Goal: Task Accomplishment & Management: Manage account settings

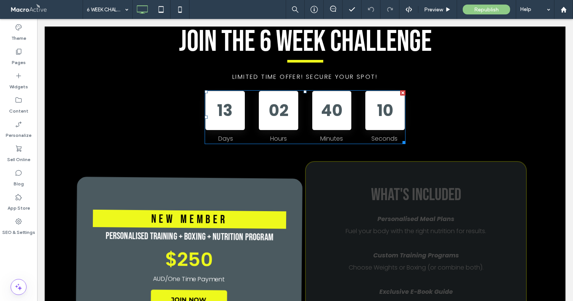
scroll to position [296, 0]
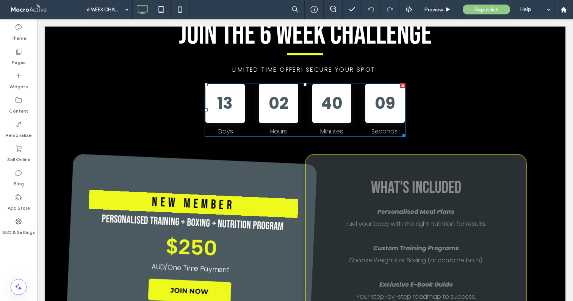
click at [262, 127] on div "Hours" at bounding box center [279, 129] width 41 height 13
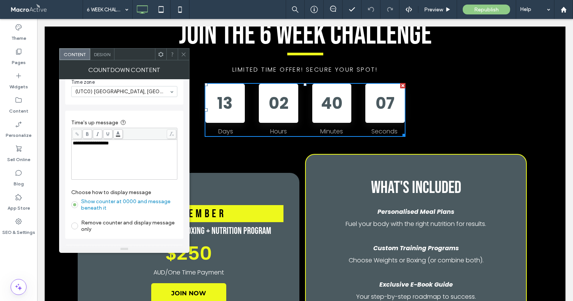
scroll to position [92, 0]
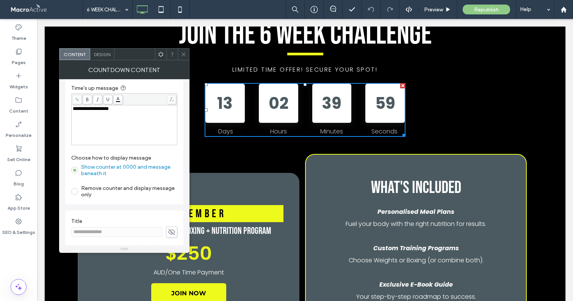
click at [103, 56] on span "Design" at bounding box center [102, 55] width 16 height 6
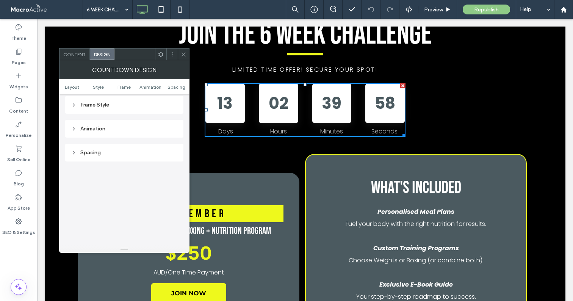
scroll to position [82, 0]
click at [124, 114] on div "Text" at bounding box center [124, 111] width 106 height 6
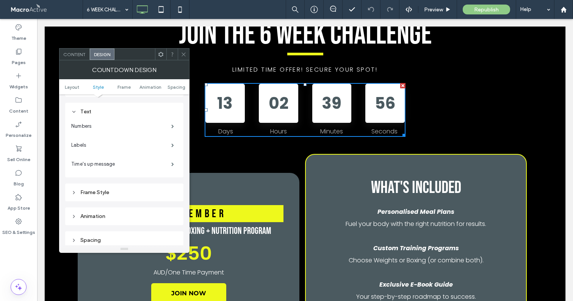
click at [184, 52] on icon at bounding box center [184, 55] width 6 height 6
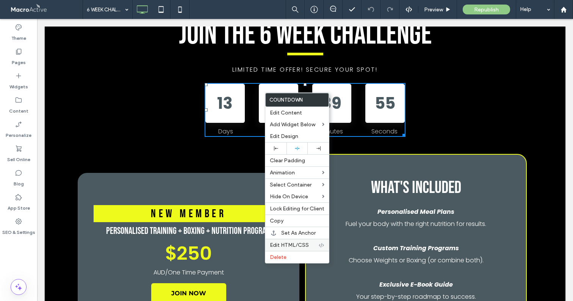
click at [286, 245] on span "Edit HTML/CSS" at bounding box center [289, 245] width 39 height 6
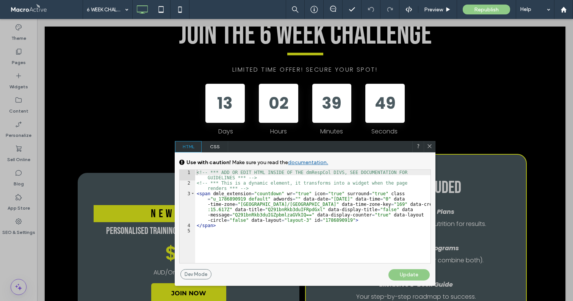
click at [430, 145] on icon at bounding box center [430, 146] width 6 height 6
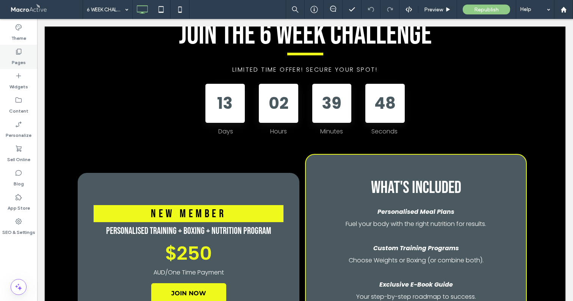
click at [10, 51] on div "Pages" at bounding box center [18, 57] width 37 height 24
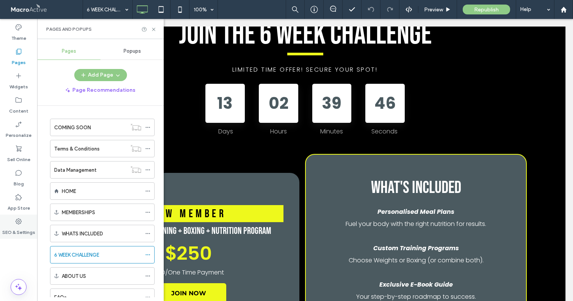
click at [30, 234] on label "SEO & Settings" at bounding box center [18, 230] width 33 height 11
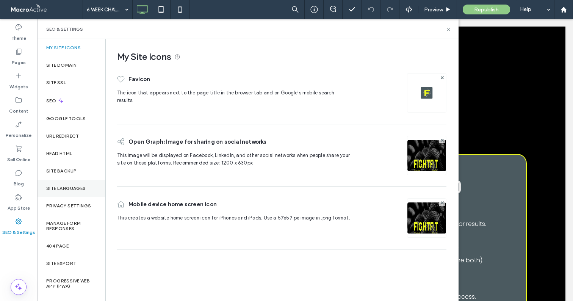
click at [47, 195] on div "Site Languages" at bounding box center [71, 188] width 68 height 17
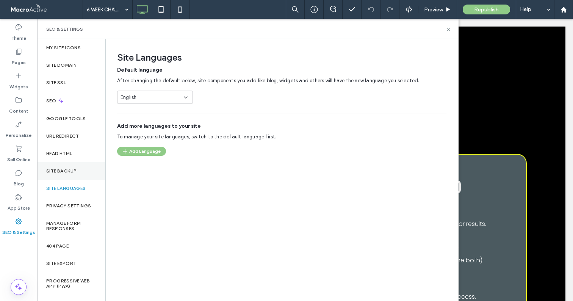
click at [73, 171] on label "Site Backup" at bounding box center [61, 170] width 30 height 5
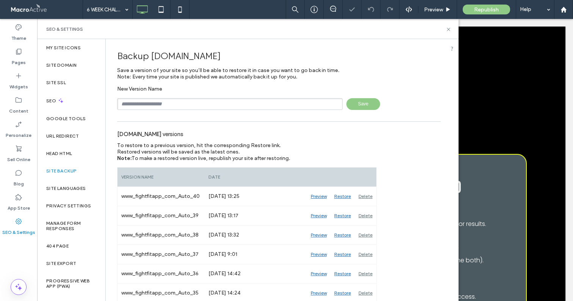
click at [160, 105] on input "text" at bounding box center [230, 104] width 226 height 12
type input "*"
type input "**********"
click at [451, 30] on icon at bounding box center [449, 30] width 6 height 6
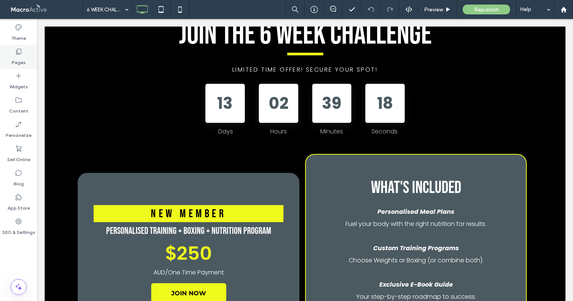
click at [21, 54] on icon at bounding box center [19, 52] width 8 height 8
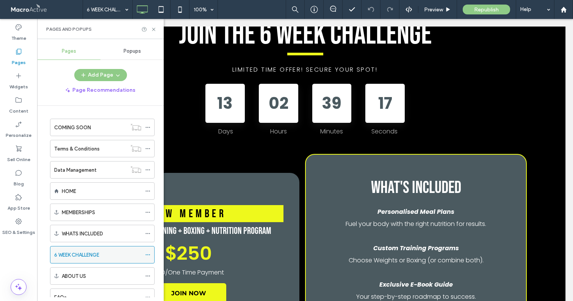
click at [146, 252] on icon at bounding box center [147, 254] width 5 height 5
click at [91, 75] on button "Add Page" at bounding box center [100, 75] width 53 height 12
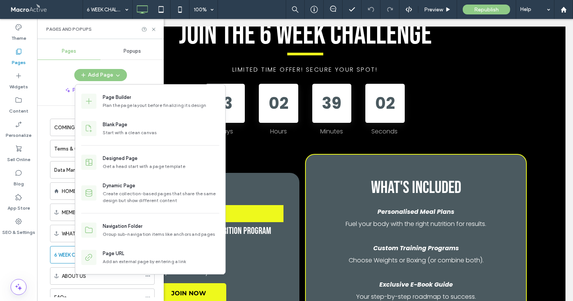
click at [80, 61] on div "Pages Popups Add Page Page Recommendations COMING SOON Terms & Conditions Data …" at bounding box center [100, 170] width 127 height 254
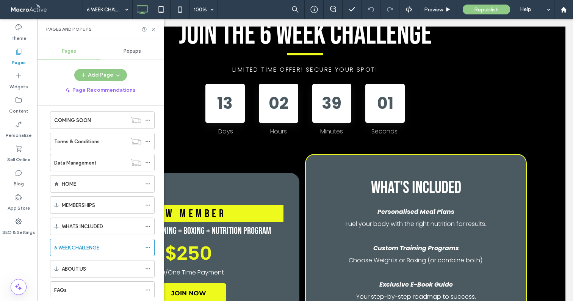
scroll to position [0, 0]
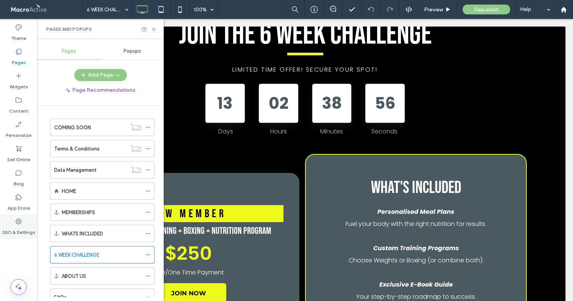
click at [20, 226] on label "SEO & Settings" at bounding box center [18, 230] width 33 height 11
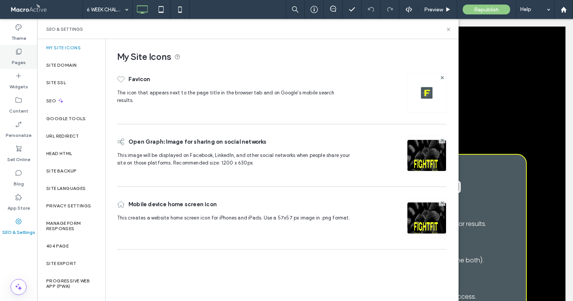
click at [14, 58] on label "Pages" at bounding box center [19, 60] width 14 height 11
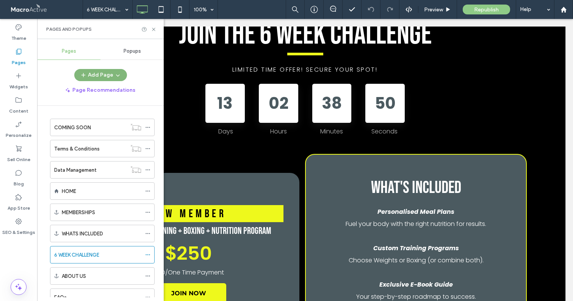
click at [118, 77] on icon "button" at bounding box center [118, 75] width 6 height 6
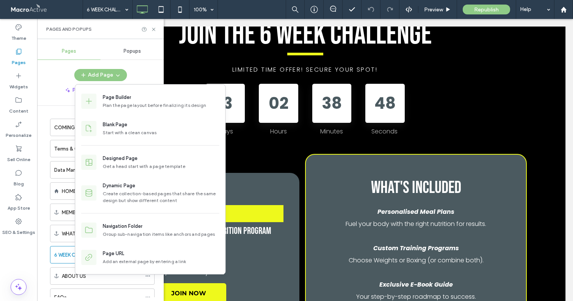
click at [135, 69] on div "Add Page" at bounding box center [100, 75] width 127 height 12
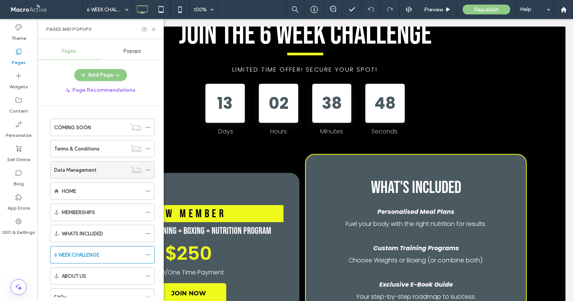
scroll to position [49, 0]
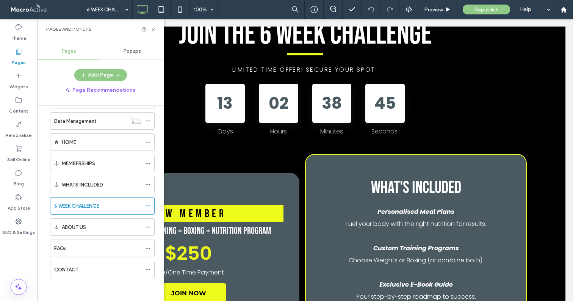
click at [119, 56] on div "Popups" at bounding box center [131, 51] width 63 height 17
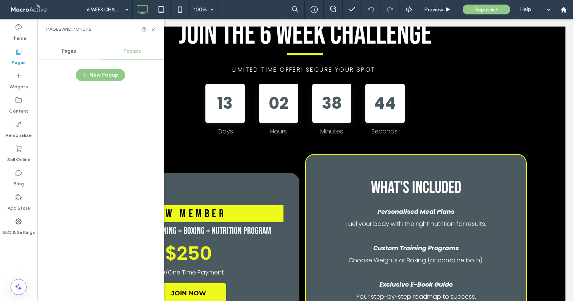
click at [82, 57] on div "Pages" at bounding box center [68, 51] width 63 height 17
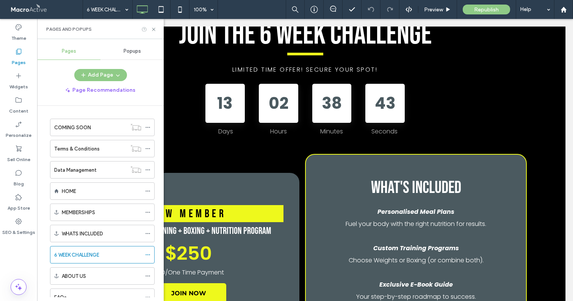
click at [143, 28] on icon at bounding box center [144, 30] width 6 height 6
click at [19, 34] on label "Theme" at bounding box center [18, 36] width 15 height 11
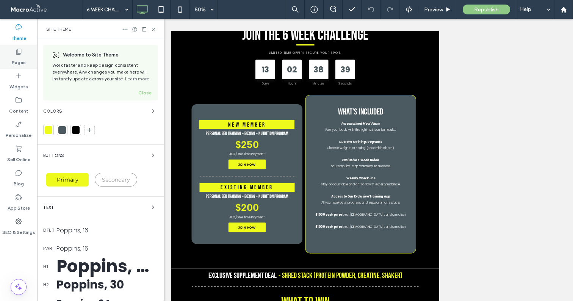
click at [18, 61] on label "Pages" at bounding box center [19, 60] width 14 height 11
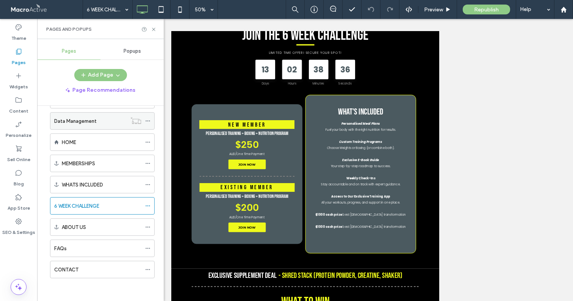
scroll to position [0, 0]
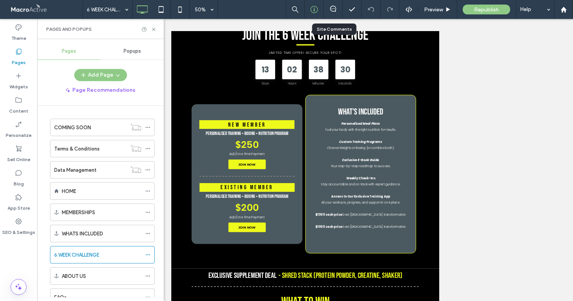
click at [314, 12] on icon at bounding box center [315, 10] width 8 height 8
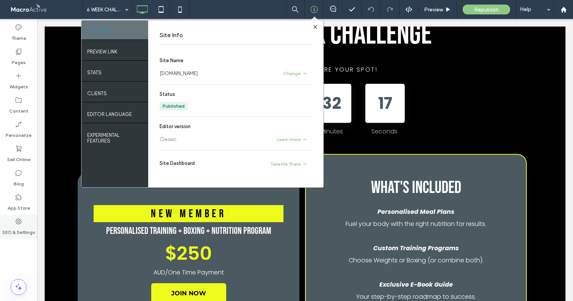
click at [20, 228] on label "SEO & Settings" at bounding box center [18, 230] width 33 height 11
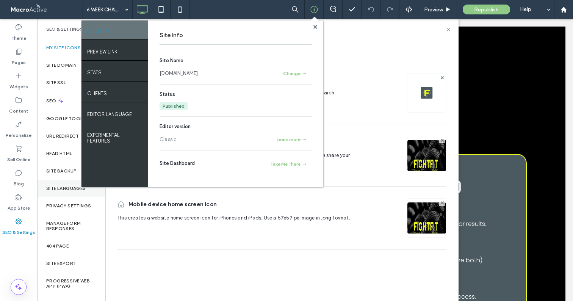
click at [58, 184] on div "Site Languages" at bounding box center [71, 188] width 68 height 17
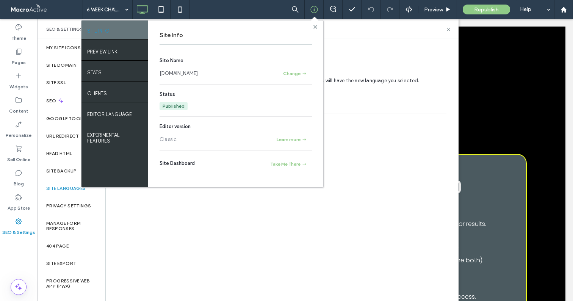
click at [314, 28] on icon at bounding box center [316, 27] width 4 height 4
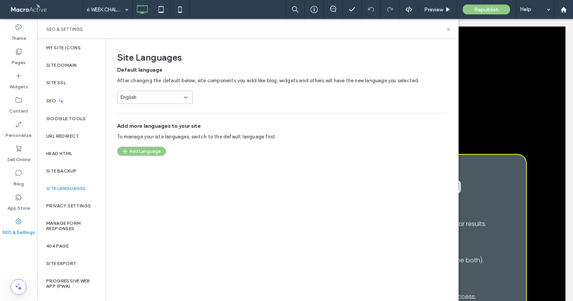
click at [168, 101] on div "English" at bounding box center [155, 97] width 76 height 13
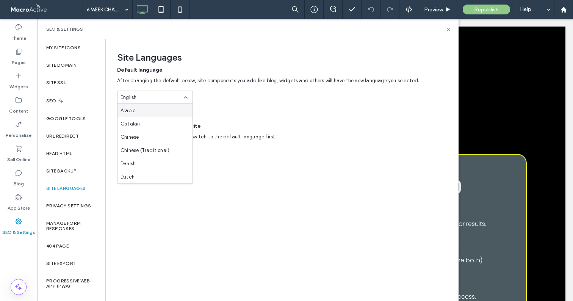
click at [206, 90] on div "Default language After changing the default below, site components you add like…" at bounding box center [282, 85] width 330 height 38
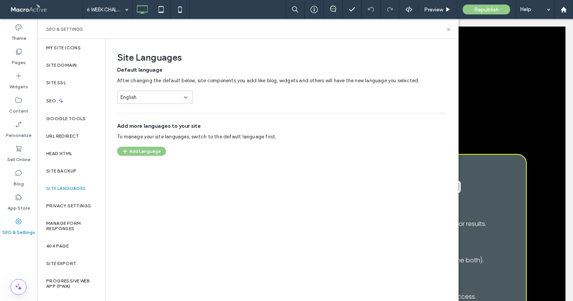
click at [158, 99] on div "English" at bounding box center [151, 98] width 60 height 8
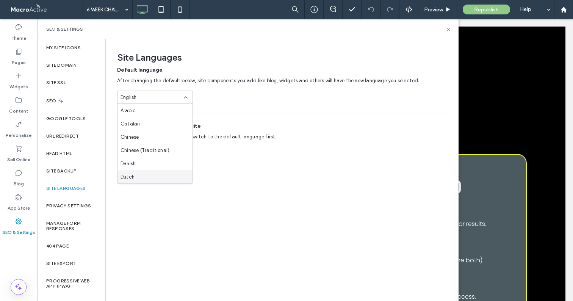
click at [147, 174] on div "Dutch" at bounding box center [155, 176] width 75 height 13
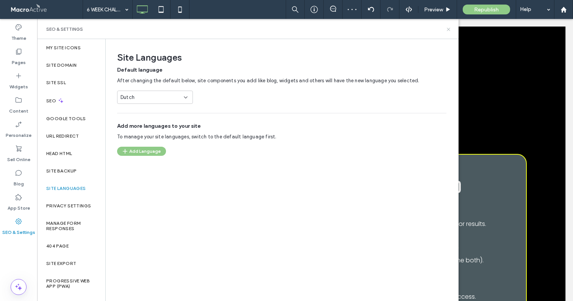
click at [447, 28] on icon at bounding box center [449, 30] width 6 height 6
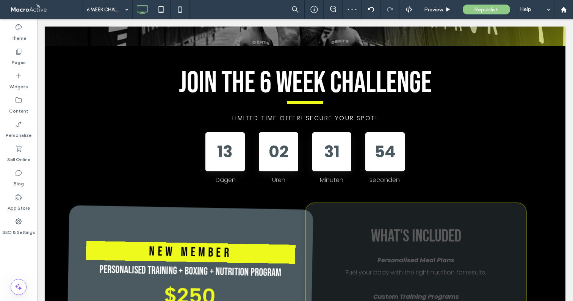
scroll to position [253, 0]
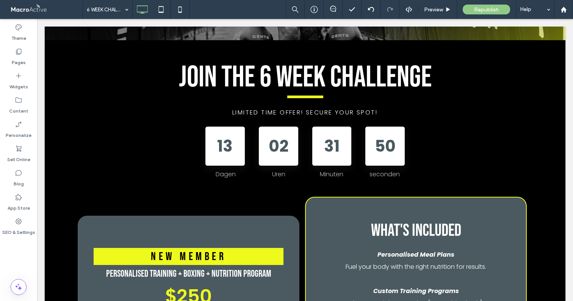
click at [6, 239] on div at bounding box center [18, 242] width 37 height 7
click at [13, 228] on label "SEO & Settings" at bounding box center [18, 230] width 33 height 11
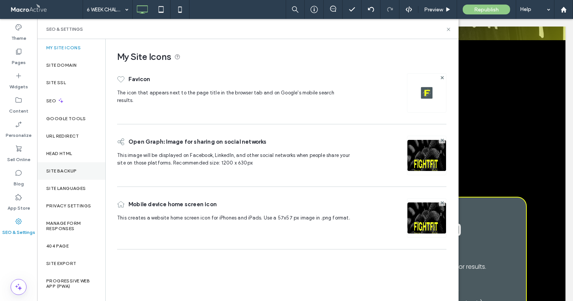
click at [64, 176] on div "Site Backup" at bounding box center [71, 170] width 68 height 17
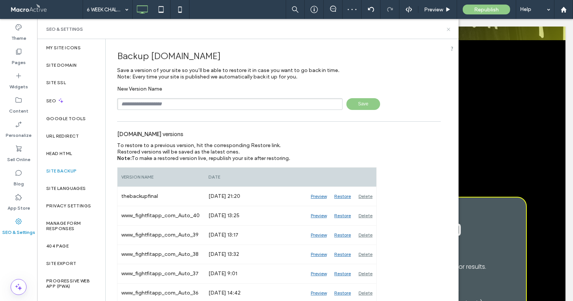
click at [448, 28] on icon at bounding box center [449, 30] width 6 height 6
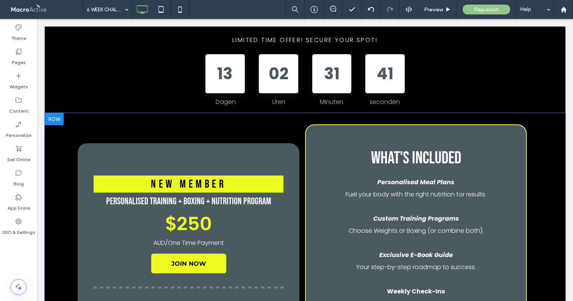
scroll to position [316, 0]
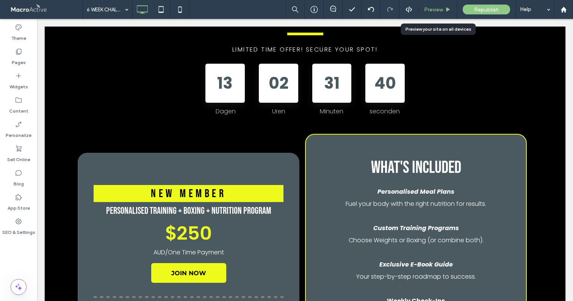
click at [428, 9] on span "Preview" at bounding box center [433, 9] width 19 height 6
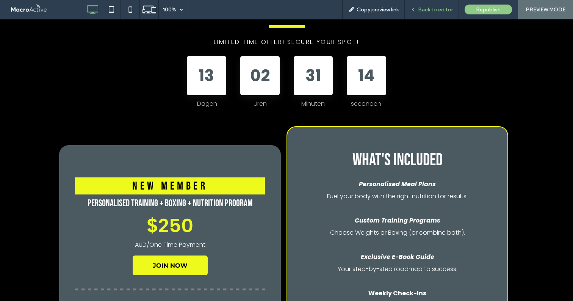
click at [425, 10] on span "Back to editor" at bounding box center [435, 9] width 35 height 6
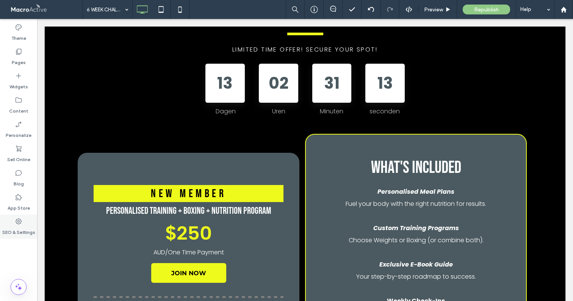
click at [19, 230] on label "SEO & Settings" at bounding box center [18, 230] width 33 height 11
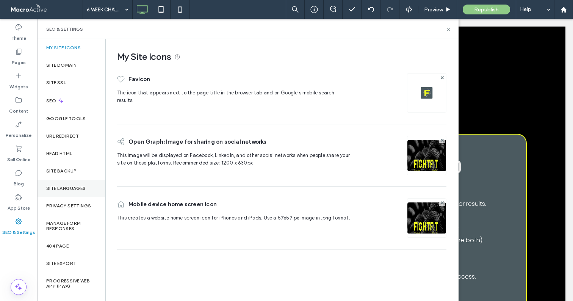
click at [71, 185] on div "Site Languages" at bounding box center [71, 188] width 68 height 17
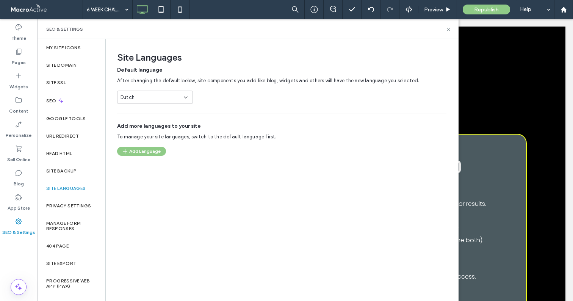
click at [144, 99] on div "Dutch" at bounding box center [151, 98] width 60 height 8
type input "***"
click at [139, 111] on div "English" at bounding box center [155, 110] width 75 height 13
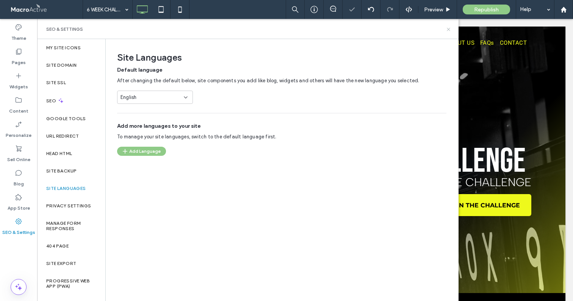
click at [448, 30] on use at bounding box center [448, 29] width 3 height 3
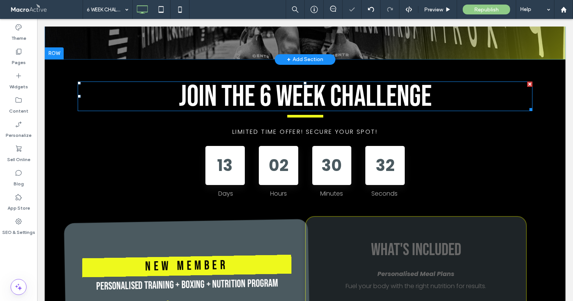
scroll to position [235, 0]
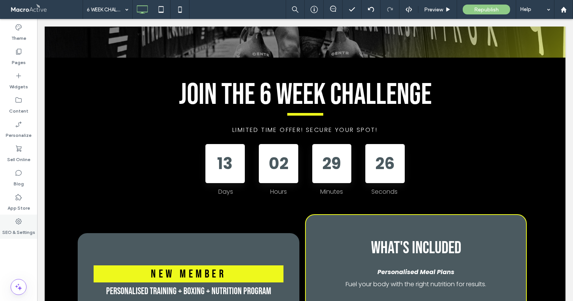
click at [18, 228] on label "SEO & Settings" at bounding box center [18, 230] width 33 height 11
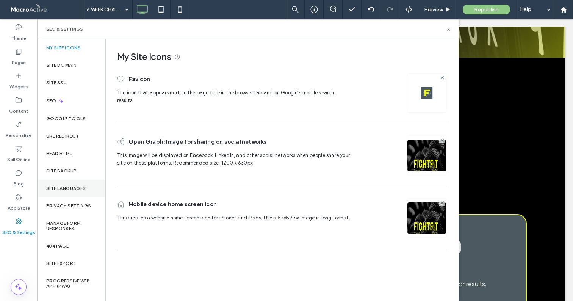
click at [71, 190] on label "Site Languages" at bounding box center [66, 188] width 40 height 5
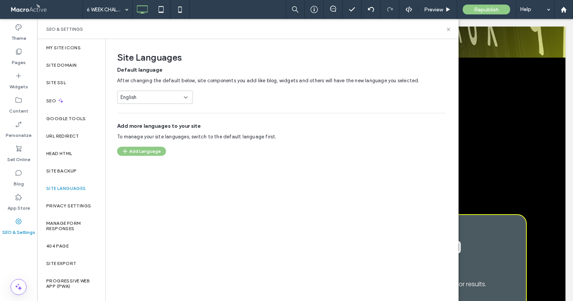
click at [142, 98] on div "English" at bounding box center [151, 98] width 60 height 8
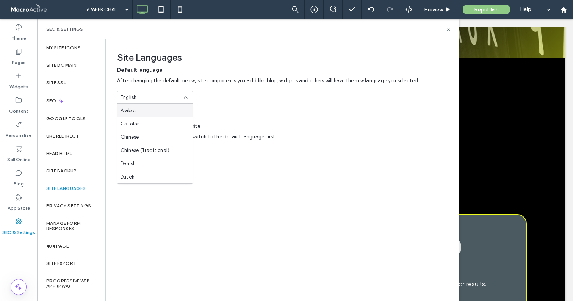
click at [315, 85] on div "Default language After changing the default below, site components you add like…" at bounding box center [282, 85] width 330 height 38
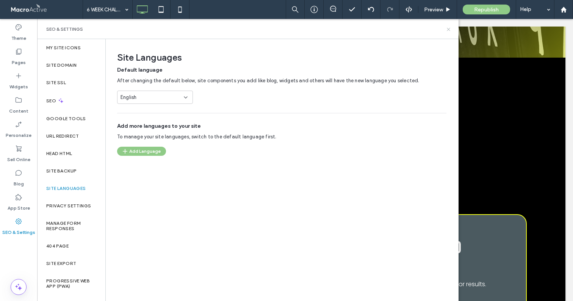
click at [447, 28] on use at bounding box center [448, 29] width 3 height 3
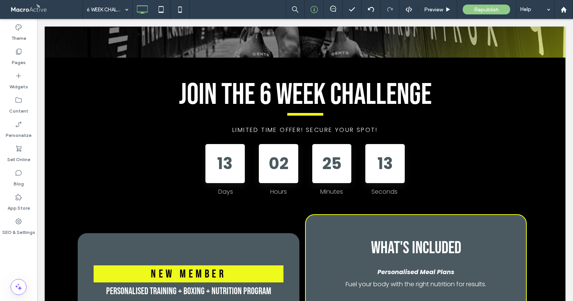
click at [318, 8] on div at bounding box center [314, 10] width 19 height 8
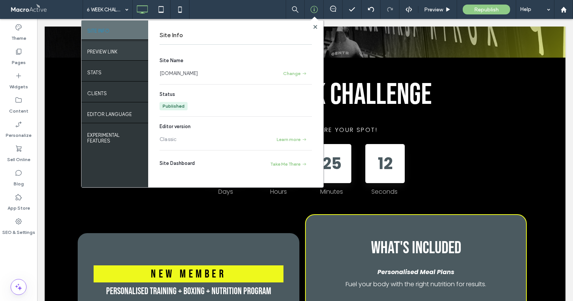
click at [112, 56] on div "PREVIEW LINK" at bounding box center [115, 50] width 67 height 19
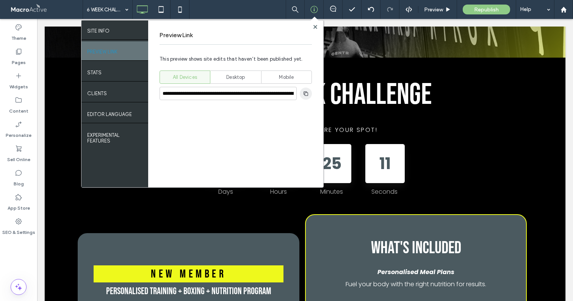
click at [301, 91] on span "button" at bounding box center [306, 94] width 12 height 12
click at [314, 27] on use at bounding box center [315, 27] width 4 height 4
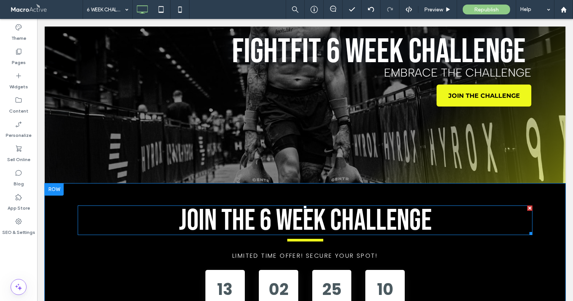
scroll to position [0, 0]
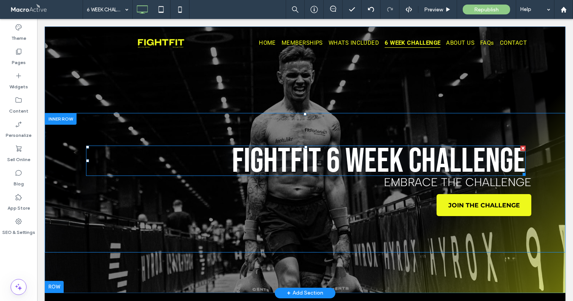
click at [333, 155] on span "FightFit 6 Week Challenge" at bounding box center [379, 161] width 294 height 41
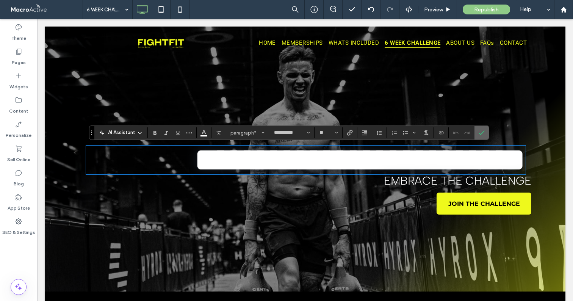
click at [482, 131] on icon "Confirm" at bounding box center [482, 133] width 6 height 6
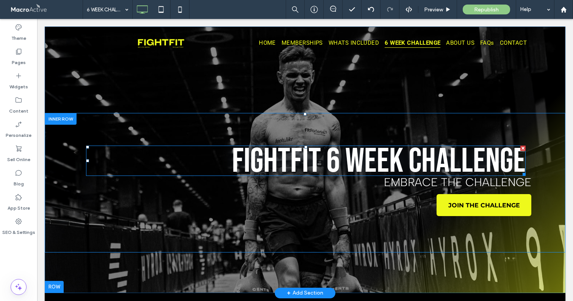
click at [452, 152] on span "FightFit 6 Week Challenge" at bounding box center [379, 161] width 294 height 41
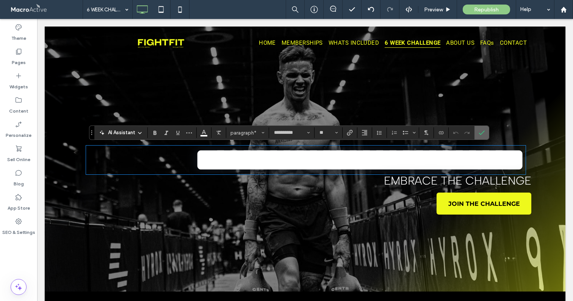
click at [480, 135] on icon "Confirm" at bounding box center [482, 133] width 6 height 6
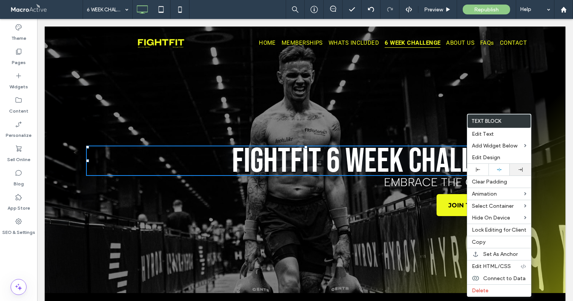
click at [519, 172] on icon at bounding box center [521, 170] width 4 height 4
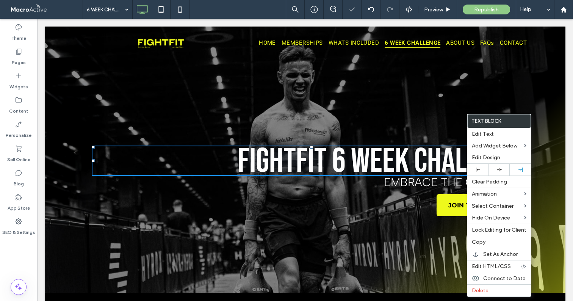
click at [411, 109] on div "FightFit 6 Week Challenge embrace the challenge JOIN THE CHALLENGE Click To Pas…" at bounding box center [305, 159] width 521 height 185
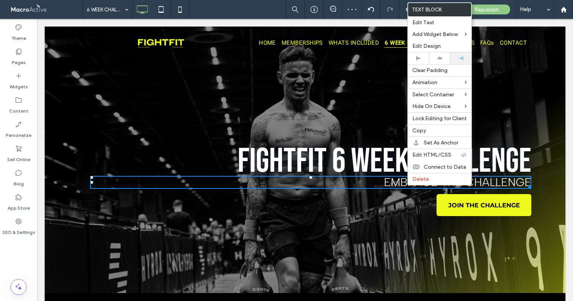
click at [462, 60] on icon at bounding box center [461, 58] width 4 height 4
click at [363, 111] on div "FightFit 6 Week Challenge embrace the challenge JOIN THE CHALLENGE Click To Pas…" at bounding box center [305, 159] width 521 height 185
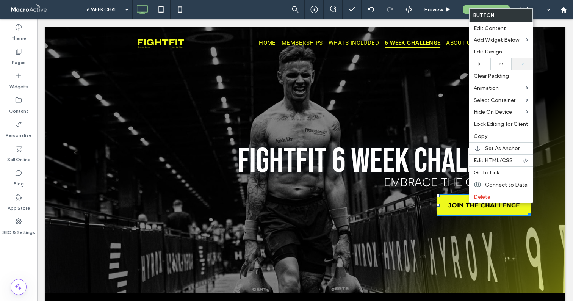
click at [524, 69] on div at bounding box center [522, 64] width 21 height 12
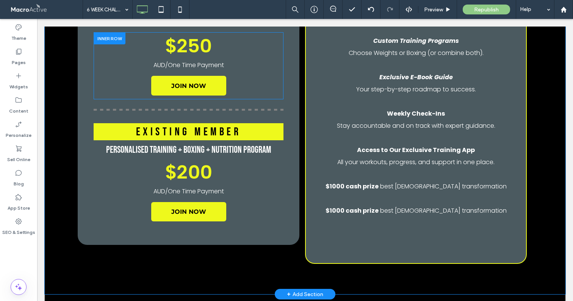
scroll to position [484, 0]
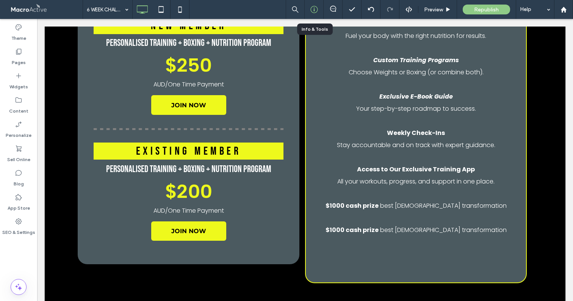
click at [314, 9] on icon at bounding box center [315, 10] width 8 height 8
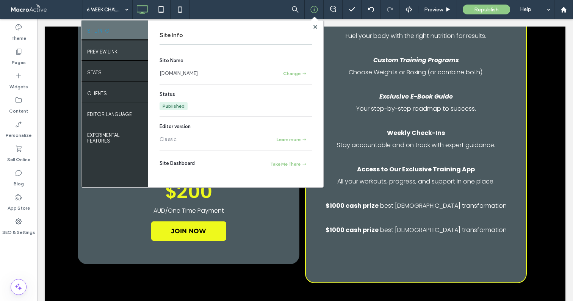
click at [113, 47] on label "PREVIEW LINK" at bounding box center [102, 49] width 30 height 9
